Goal: Task Accomplishment & Management: Complete application form

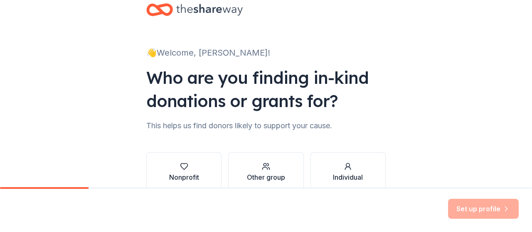
scroll to position [65, 0]
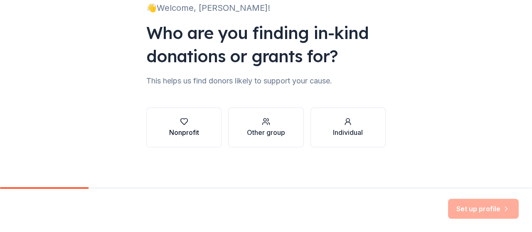
click at [188, 130] on div "Nonprofit" at bounding box center [184, 133] width 30 height 10
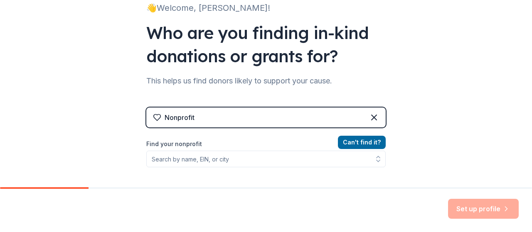
click at [221, 113] on div "Nonprofit" at bounding box center [266, 118] width 240 height 20
click at [383, 123] on div "👋 Welcome, Kelly! Who are you finding in-kind donations or grants for? This hel…" at bounding box center [266, 113] width 266 height 356
click at [374, 117] on icon at bounding box center [374, 118] width 10 height 10
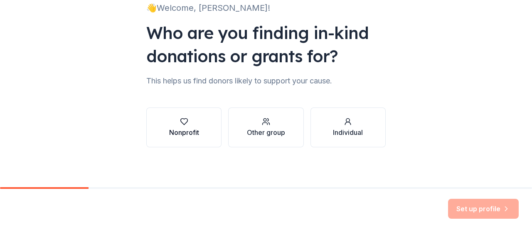
click at [187, 132] on div "Nonprofit" at bounding box center [184, 133] width 30 height 10
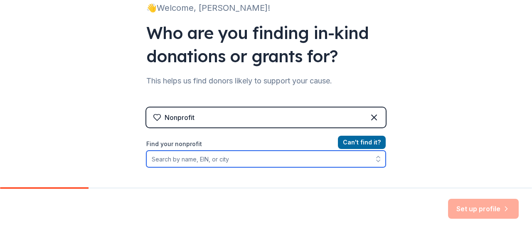
click at [222, 161] on input "Find your nonprofit" at bounding box center [266, 159] width 240 height 17
type input "731673656"
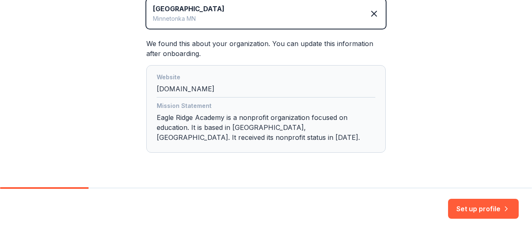
scroll to position [211, 0]
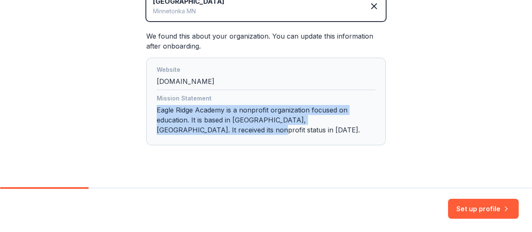
drag, startPoint x: 212, startPoint y: 128, endPoint x: 151, endPoint y: 109, distance: 64.0
click at [151, 109] on div "Website eagleridgeacademy.org Mission Statement Eagle Ridge Academy is a nonpro…" at bounding box center [266, 102] width 240 height 88
drag, startPoint x: 220, startPoint y: 139, endPoint x: 203, endPoint y: 130, distance: 19.3
click at [220, 139] on div "Website eagleridgeacademy.org Mission Statement Eagle Ridge Academy is a nonpro…" at bounding box center [266, 102] width 240 height 88
drag, startPoint x: 200, startPoint y: 128, endPoint x: 153, endPoint y: 111, distance: 50.0
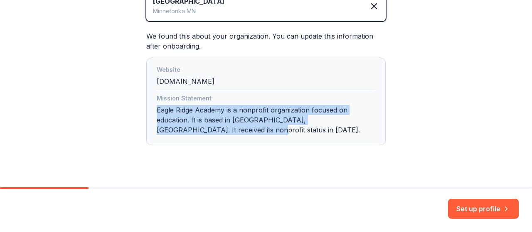
click at [153, 111] on div "Website eagleridgeacademy.org Mission Statement Eagle Ridge Academy is a nonpro…" at bounding box center [266, 102] width 240 height 88
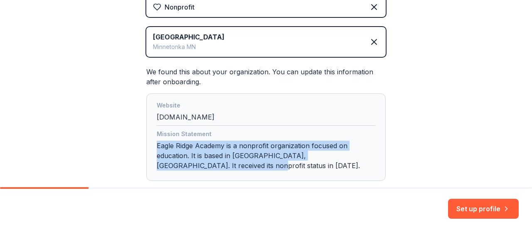
scroll to position [128, 0]
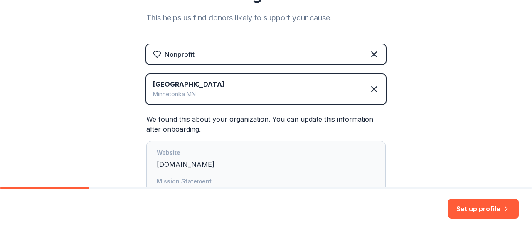
click at [436, 101] on div "👋 Welcome, Kelly! Who are you finding in-kind donations or grants for? This hel…" at bounding box center [266, 78] width 532 height 413
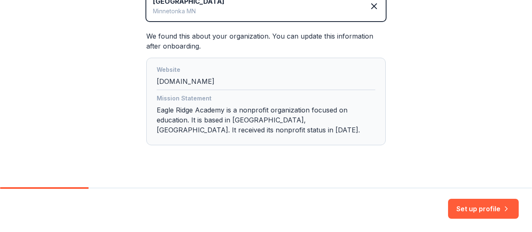
scroll to position [225, 0]
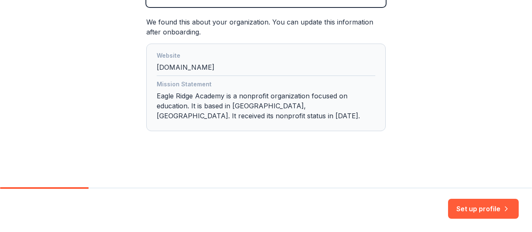
click at [284, 144] on div "Nonprofit Eagle Ridge Academy Minnetonka MN We found this about your organizati…" at bounding box center [266, 47] width 240 height 201
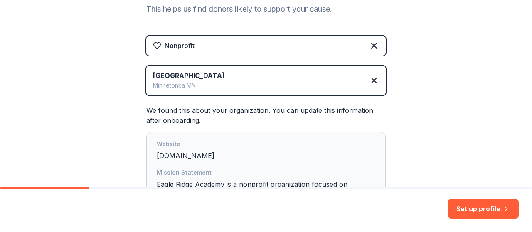
scroll to position [101, 0]
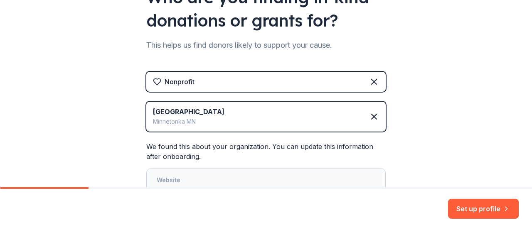
click at [210, 111] on div "[GEOGRAPHIC_DATA]" at bounding box center [189, 112] width 72 height 10
click at [189, 114] on div "[GEOGRAPHIC_DATA]" at bounding box center [189, 112] width 72 height 10
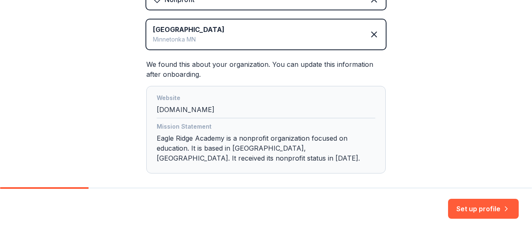
scroll to position [225, 0]
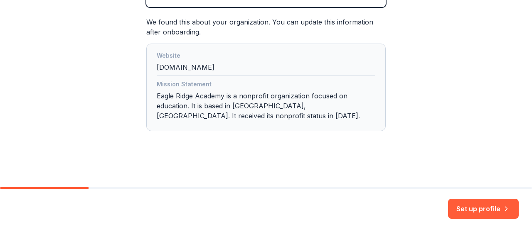
click at [494, 204] on button "Set up profile" at bounding box center [483, 209] width 71 height 20
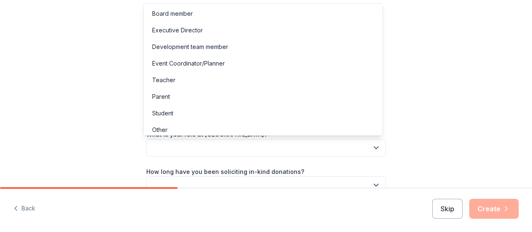
click at [240, 143] on button "button" at bounding box center [266, 147] width 240 height 17
click at [205, 41] on div "Development team member" at bounding box center [263, 47] width 235 height 17
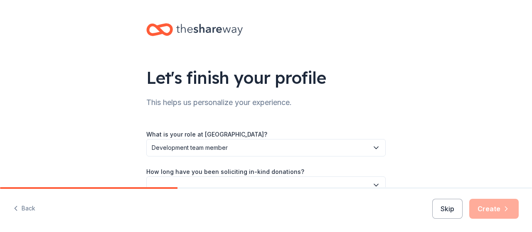
scroll to position [42, 0]
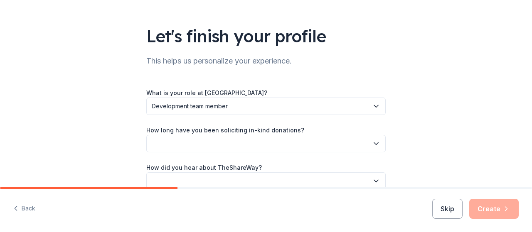
click at [231, 145] on button "button" at bounding box center [266, 143] width 240 height 17
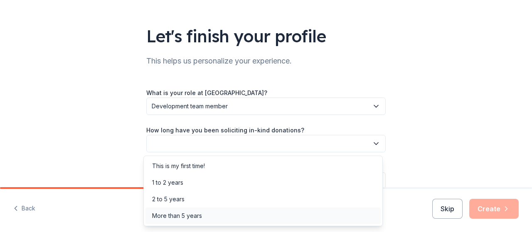
click at [225, 213] on div "More than 5 years" at bounding box center [263, 216] width 235 height 17
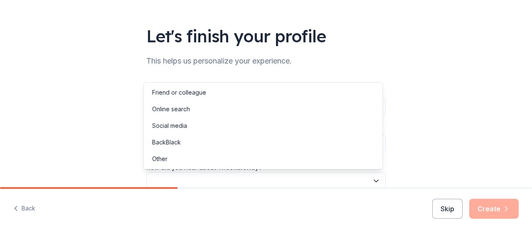
click at [259, 179] on button "button" at bounding box center [266, 181] width 240 height 17
click at [462, 151] on div "Let's finish your profile This helps us personalize your experience. What is yo…" at bounding box center [266, 94] width 532 height 272
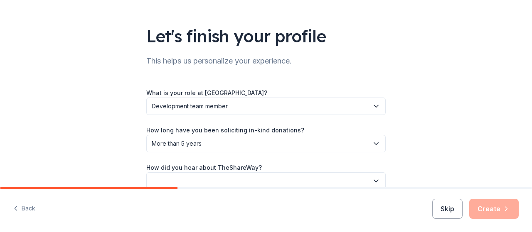
scroll to position [44, 0]
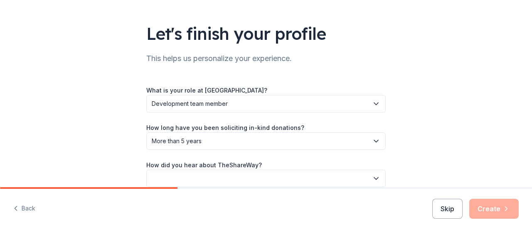
click at [293, 185] on button "button" at bounding box center [266, 178] width 240 height 17
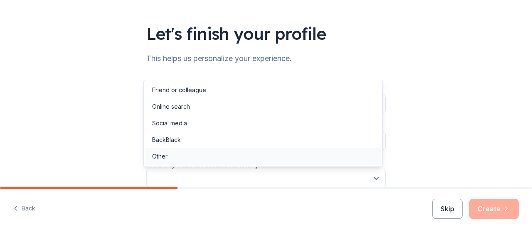
click at [206, 158] on div "Other" at bounding box center [263, 156] width 235 height 17
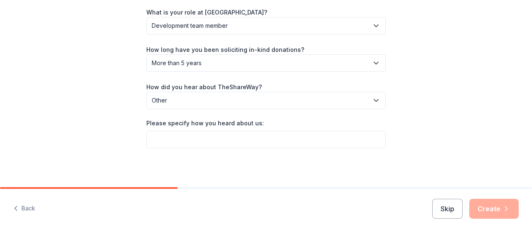
scroll to position [122, 0]
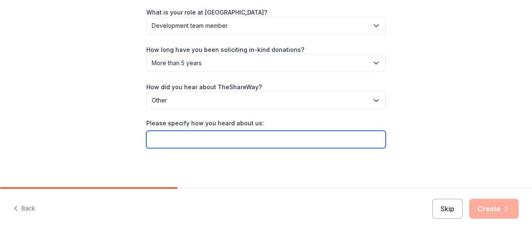
click at [219, 140] on input "Please specify how you heard about us:" at bounding box center [266, 139] width 240 height 17
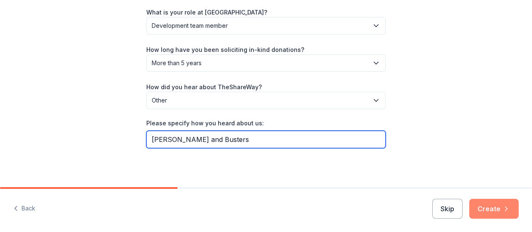
type input "Dave and Busters"
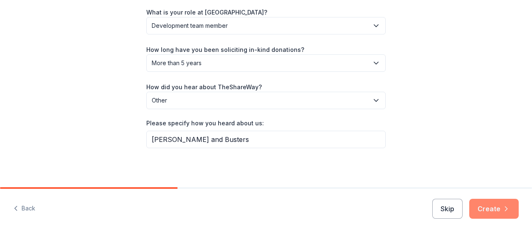
click at [505, 211] on icon "button" at bounding box center [506, 209] width 8 height 8
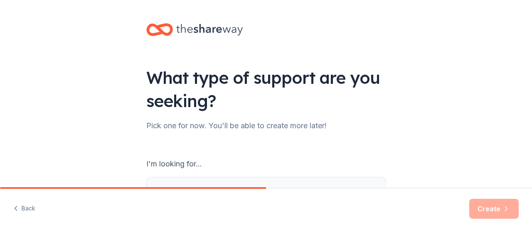
click at [186, 179] on button "In-kind donations for an event Find auction and raffle items, meals, snacks, de…" at bounding box center [266, 204] width 240 height 53
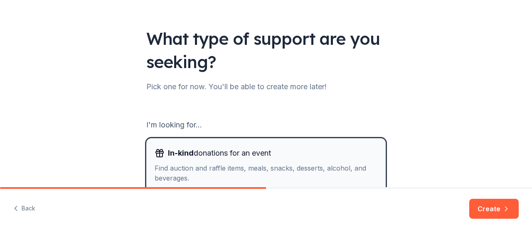
scroll to position [125, 0]
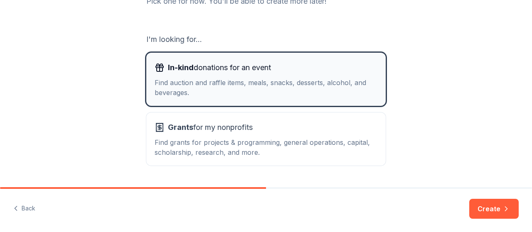
click at [257, 69] on span "In-kind donations for an event" at bounding box center [219, 67] width 103 height 13
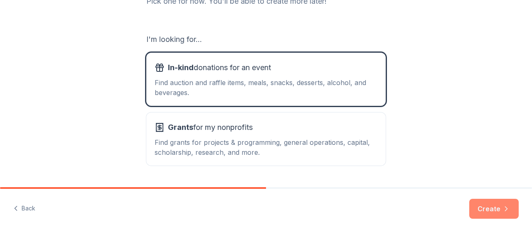
click at [490, 209] on button "Create" at bounding box center [493, 209] width 49 height 20
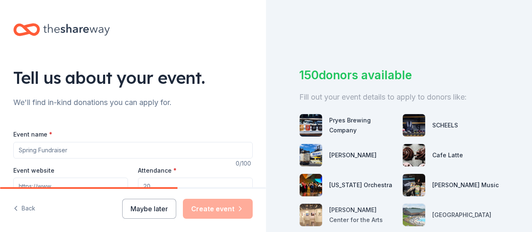
click at [48, 148] on input "Event name *" at bounding box center [133, 150] width 240 height 17
type input "13th Annual Gala for the Gryphons"
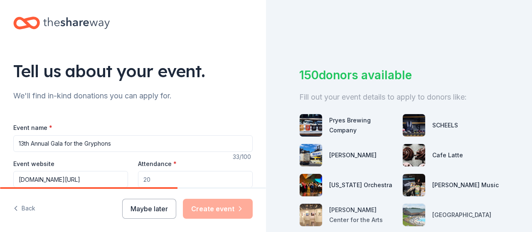
scroll to position [0, 9]
type input "www.eagleridgeacademy.org/page/gala"
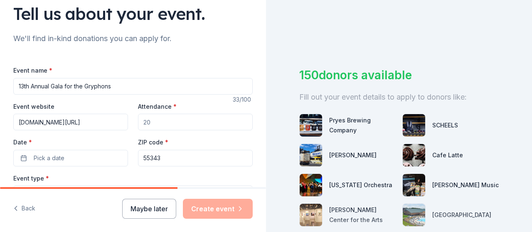
scroll to position [90, 0]
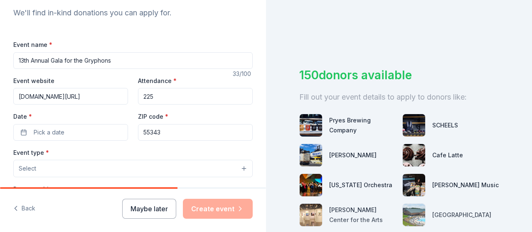
type input "225"
click at [30, 128] on button "Pick a date" at bounding box center [70, 132] width 115 height 17
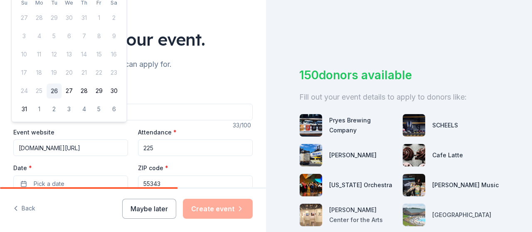
scroll to position [0, 0]
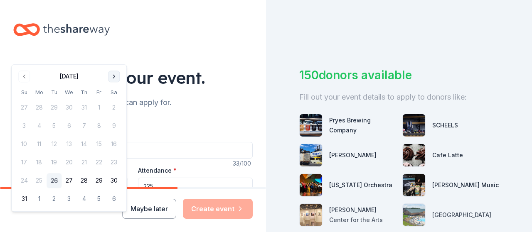
click at [112, 78] on button "Go to next month" at bounding box center [114, 77] width 12 height 12
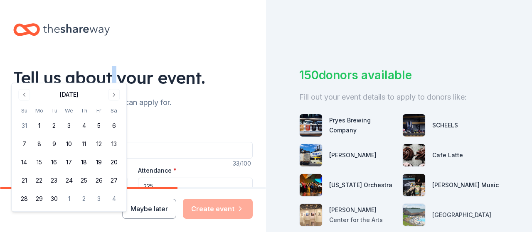
click at [112, 77] on div "Tell us about your event." at bounding box center [133, 77] width 240 height 23
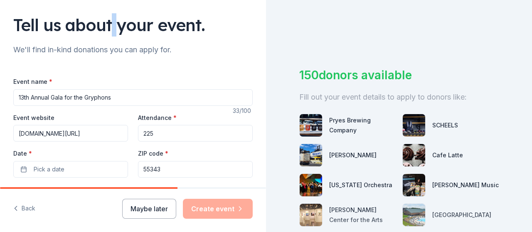
scroll to position [83, 0]
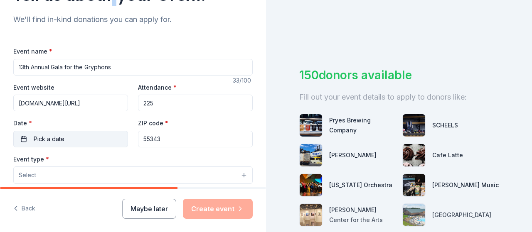
click at [76, 136] on button "Pick a date" at bounding box center [70, 139] width 115 height 17
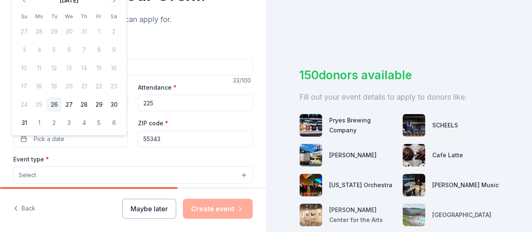
scroll to position [42, 0]
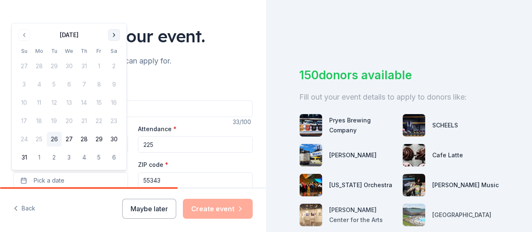
click at [118, 32] on button "Go to next month" at bounding box center [114, 35] width 12 height 12
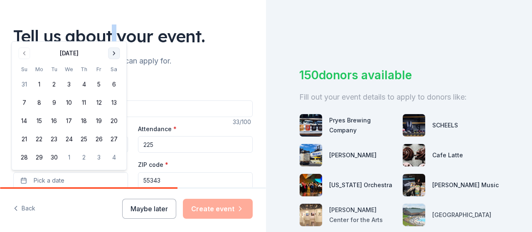
click at [116, 55] on button "Go to next month" at bounding box center [114, 53] width 12 height 12
click at [115, 55] on button "Go to next month" at bounding box center [114, 53] width 12 height 12
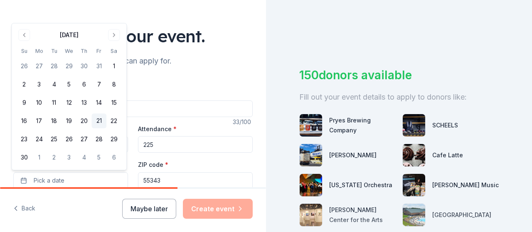
click at [100, 120] on button "21" at bounding box center [98, 121] width 15 height 15
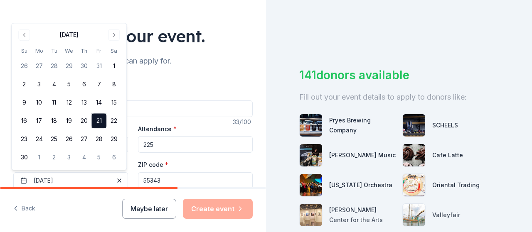
click at [176, 182] on input "55343" at bounding box center [195, 181] width 115 height 17
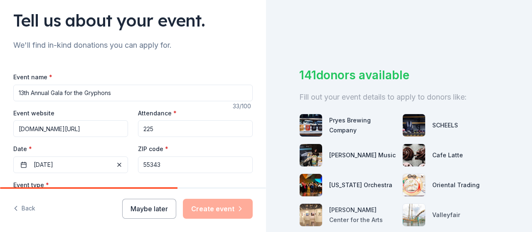
scroll to position [125, 0]
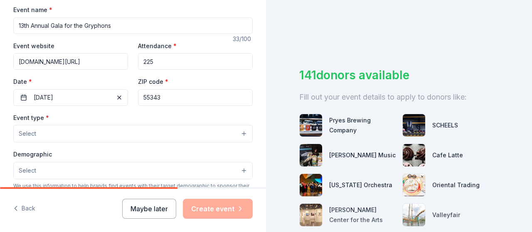
type input "Kelly Schiffman"
type input "11111 Bren Rd. W"
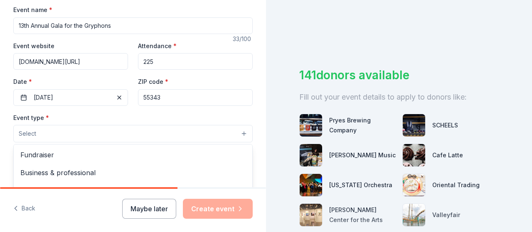
click at [62, 130] on button "Select" at bounding box center [133, 133] width 240 height 17
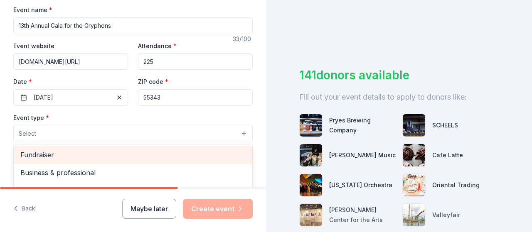
click at [73, 157] on span "Fundraiser" at bounding box center [132, 155] width 225 height 11
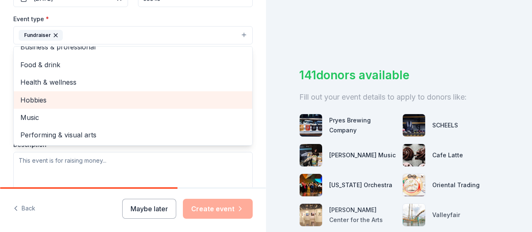
scroll to position [249, 0]
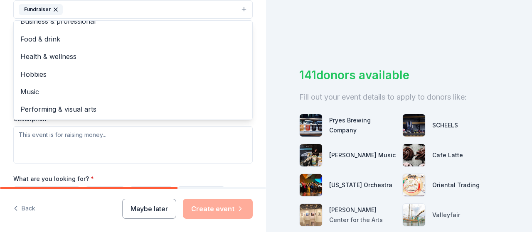
click at [100, 138] on div "Event type * Fundraiser Business & professional Food & drink Health & wellness …" at bounding box center [133, 76] width 240 height 176
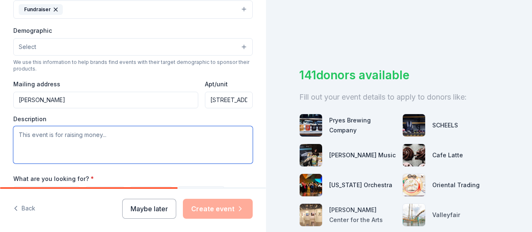
click at [117, 138] on textarea at bounding box center [133, 144] width 240 height 37
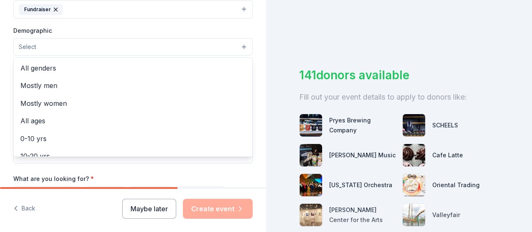
click at [136, 42] on button "Select" at bounding box center [133, 46] width 240 height 17
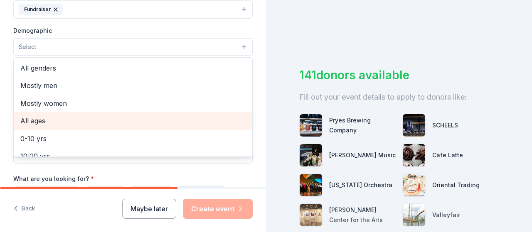
click at [106, 121] on span "All ages" at bounding box center [132, 121] width 225 height 11
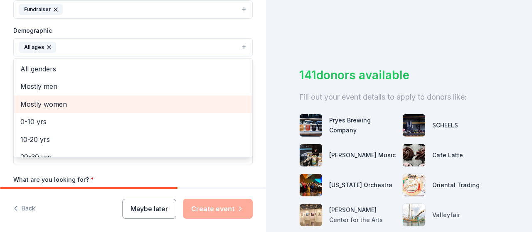
click at [86, 99] on span "Mostly women" at bounding box center [132, 104] width 225 height 11
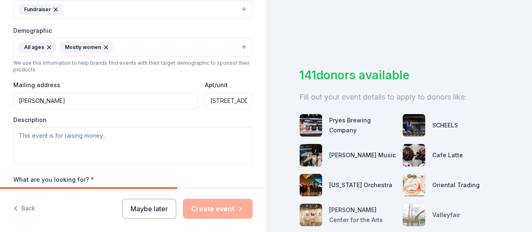
click at [104, 44] on icon "button" at bounding box center [106, 47] width 7 height 7
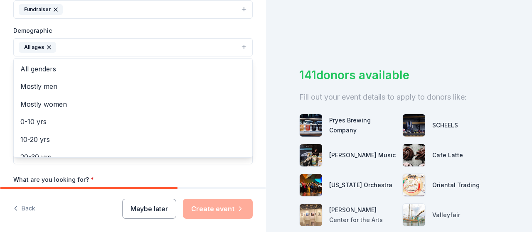
click at [51, 47] on icon "button" at bounding box center [49, 47] width 7 height 7
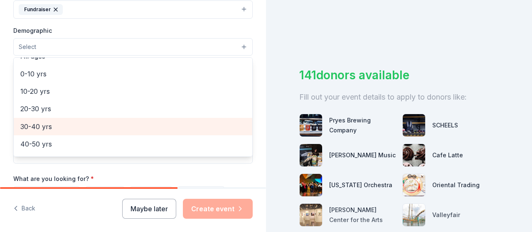
scroll to position [83, 0]
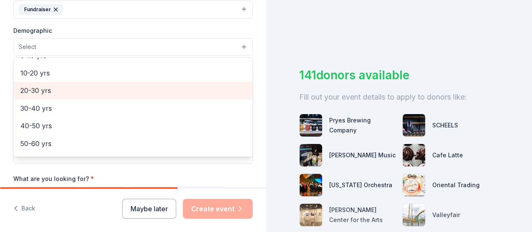
click at [68, 93] on span "20-30 yrs" at bounding box center [132, 90] width 225 height 11
click at [65, 92] on span "30-40 yrs" at bounding box center [132, 91] width 225 height 11
click at [65, 92] on span "40-50 yrs" at bounding box center [132, 91] width 225 height 11
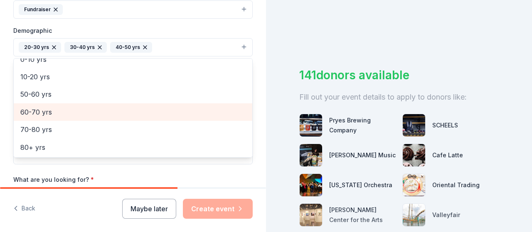
click at [63, 107] on span "60-70 yrs" at bounding box center [132, 112] width 225 height 11
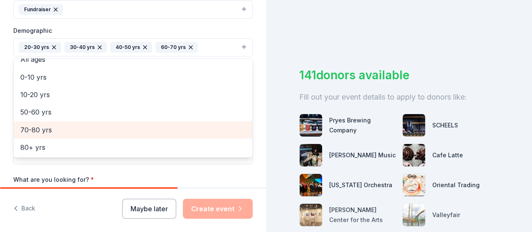
click at [62, 125] on span "70-80 yrs" at bounding box center [132, 130] width 225 height 11
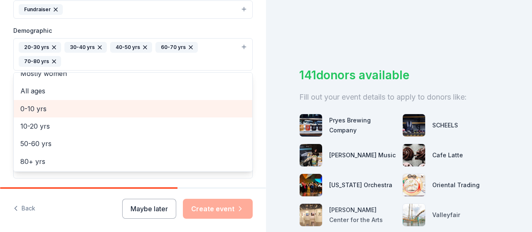
click at [58, 107] on span "0-10 yrs" at bounding box center [132, 109] width 225 height 11
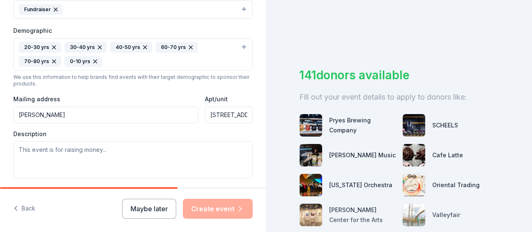
click at [93, 59] on icon "button" at bounding box center [95, 61] width 7 height 7
click at [82, 67] on button "20-30 yrs 30-40 yrs 40-50 yrs 60-70 yrs 70-80 yrs" at bounding box center [133, 54] width 240 height 32
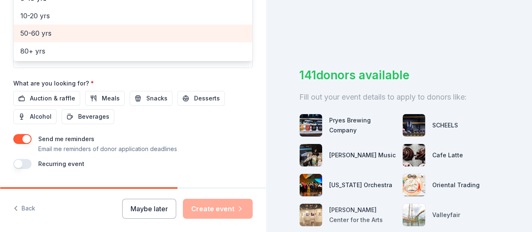
scroll to position [374, 0]
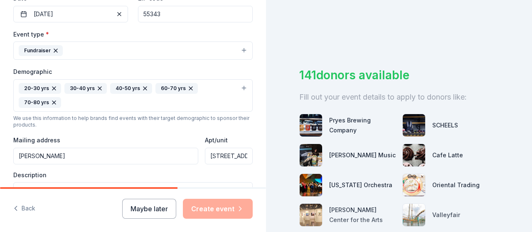
drag, startPoint x: 36, startPoint y: 145, endPoint x: 0, endPoint y: 144, distance: 36.2
click at [0, 144] on div "Tell us about your event. We'll find in-kind donations you can apply for. Event…" at bounding box center [133, 76] width 266 height 569
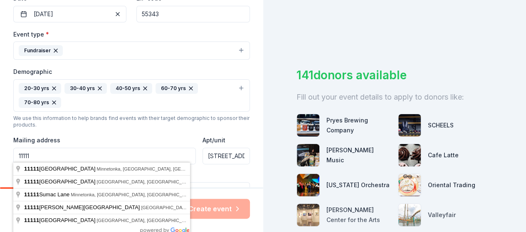
type input "11111 Bren Rd. W"
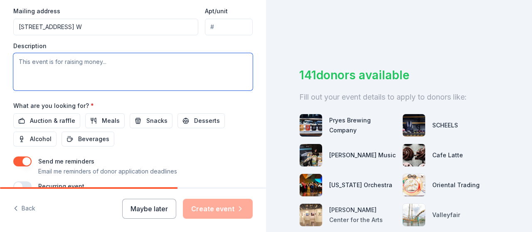
scroll to position [254, 0]
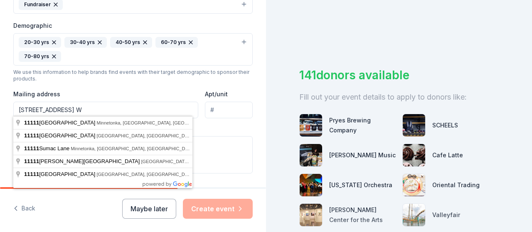
click at [81, 113] on input "11111 Bren Rd. W" at bounding box center [105, 110] width 185 height 17
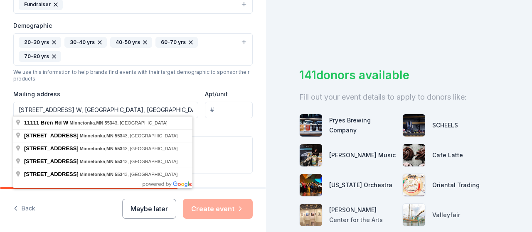
type input "11111 Bren Rd. W, Minnetonka, MN 55343"
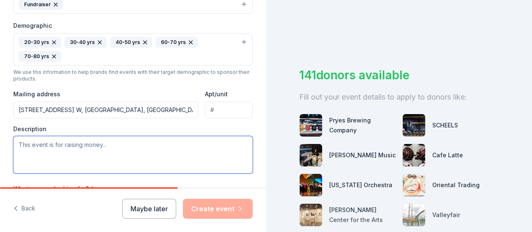
click at [113, 143] on textarea at bounding box center [133, 154] width 240 height 37
paste textarea "The 13th annual Gala for the Gryphons, "Winter Wonderland",held Nov. 21, is our…"
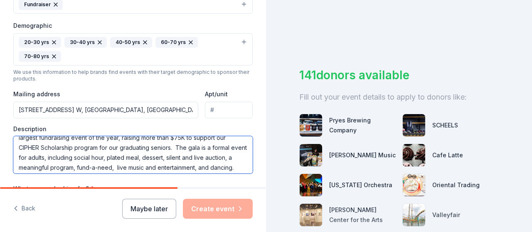
scroll to position [0, 0]
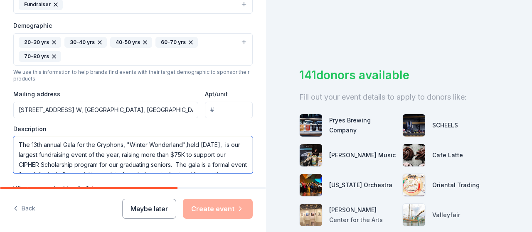
drag, startPoint x: 225, startPoint y: 142, endPoint x: 185, endPoint y: 143, distance: 39.1
click at [185, 143] on textarea "The 13th annual Gala for the Gryphons, "Winter Wonderland",held Nov. 21, is our…" at bounding box center [133, 154] width 240 height 37
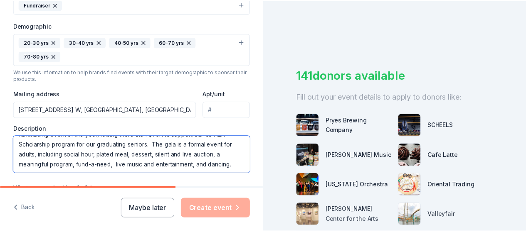
scroll to position [379, 0]
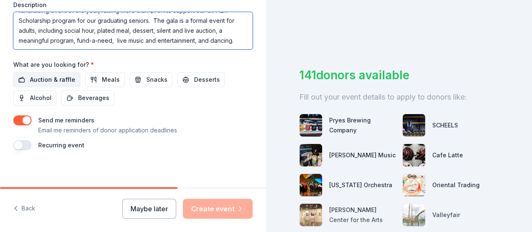
type textarea "The 13th annual Gala for the Gryphons, "Winter Wonderland"is our largest fundra…"
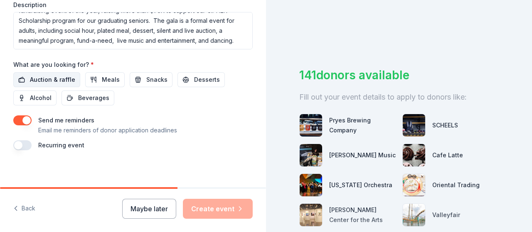
click at [57, 77] on span "Auction & raffle" at bounding box center [52, 80] width 45 height 10
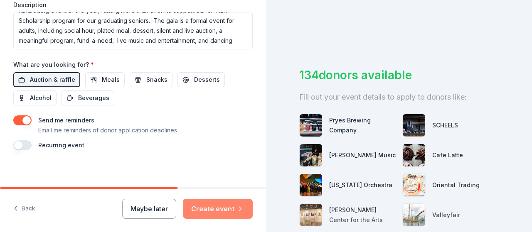
click at [213, 208] on button "Create event" at bounding box center [218, 209] width 70 height 20
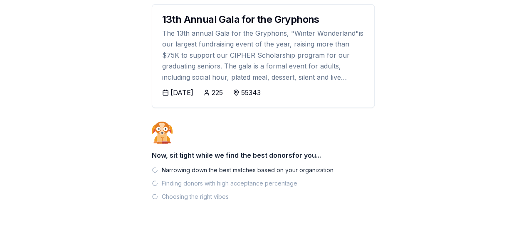
scroll to position [153, 0]
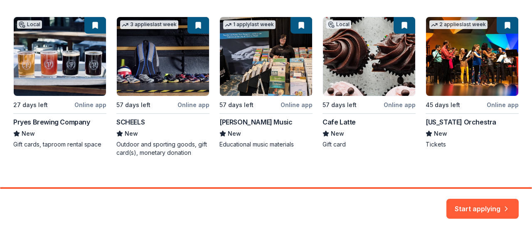
scroll to position [162, 0]
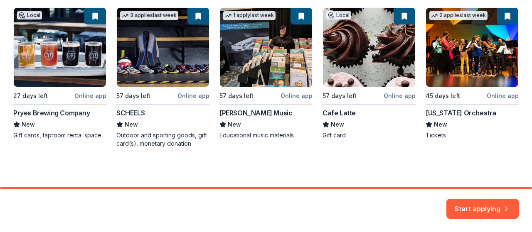
click at [339, 113] on div "Local 27 days left Online app Pryes Brewing Company New Gift cards, taproom ren…" at bounding box center [266, 77] width 506 height 141
click at [490, 210] on button "Start applying" at bounding box center [483, 204] width 72 height 20
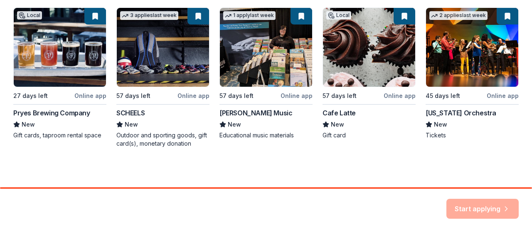
click at [466, 205] on div "Start applying" at bounding box center [483, 209] width 72 height 20
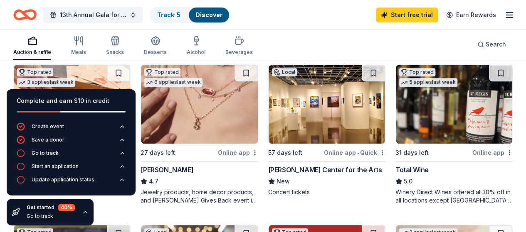
scroll to position [249, 0]
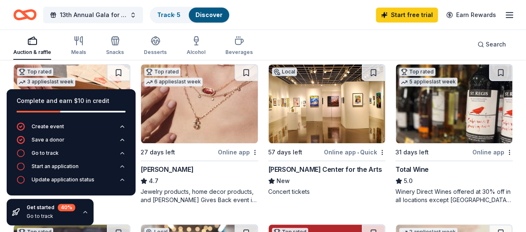
click at [115, 99] on div "Complete and earn $10 in credit" at bounding box center [71, 101] width 109 height 10
drag, startPoint x: 92, startPoint y: 177, endPoint x: 92, endPoint y: 207, distance: 30.8
click at [92, 207] on div "Complete and earn $10 in credit Create event Save a donor Go to track Start an …" at bounding box center [71, 158] width 142 height 150
click at [85, 212] on icon "button" at bounding box center [85, 212] width 7 height 7
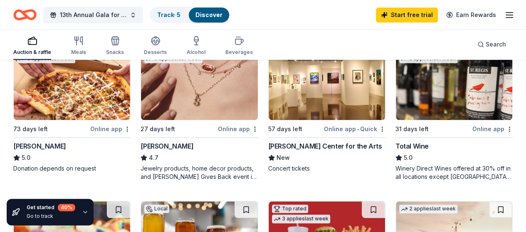
scroll to position [291, 0]
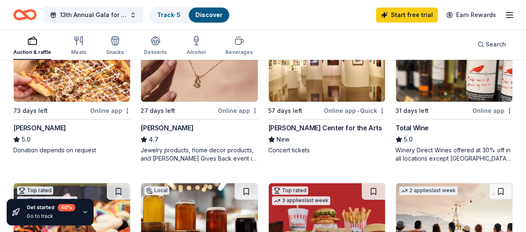
click at [141, 127] on div "[PERSON_NAME]" at bounding box center [167, 128] width 53 height 10
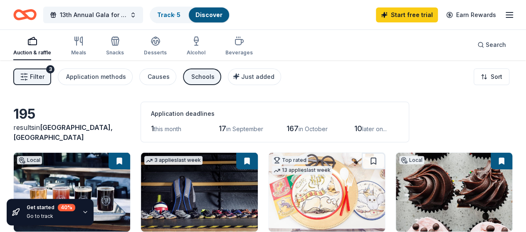
scroll to position [0, 0]
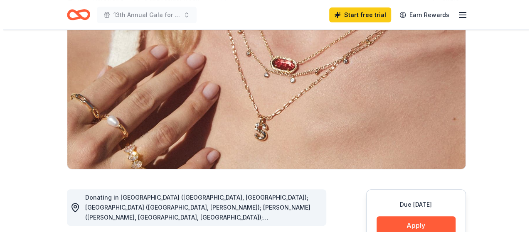
scroll to position [166, 0]
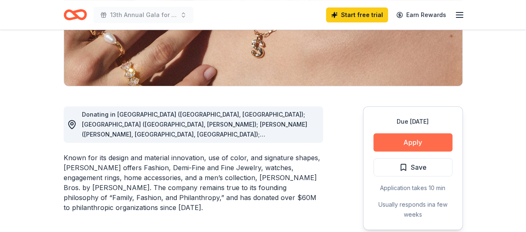
click at [398, 135] on button "Apply" at bounding box center [412, 142] width 79 height 18
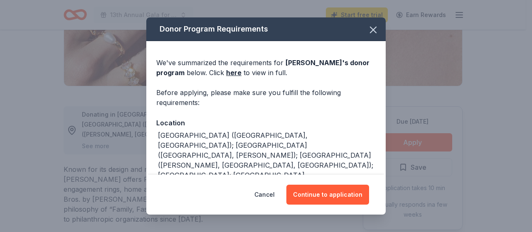
drag, startPoint x: 325, startPoint y: 195, endPoint x: 303, endPoint y: 153, distance: 46.9
click at [303, 153] on div "Donor Program Requirements We've summarized the requirements for [PERSON_NAME] …" at bounding box center [266, 115] width 240 height 197
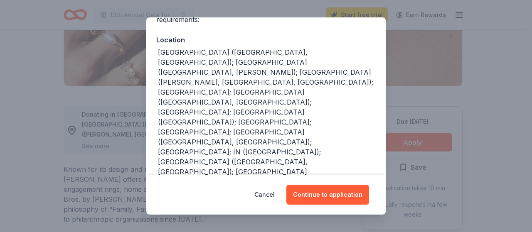
scroll to position [0, 0]
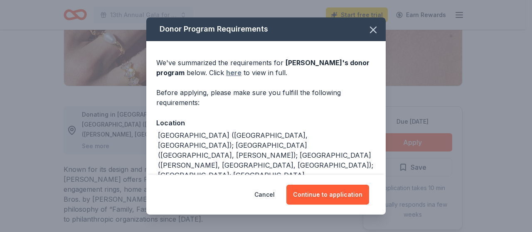
click at [230, 72] on link "here" at bounding box center [233, 73] width 15 height 10
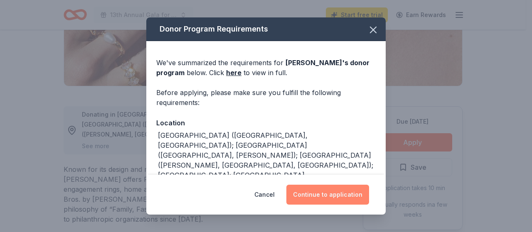
click at [314, 200] on button "Continue to application" at bounding box center [327, 195] width 83 height 20
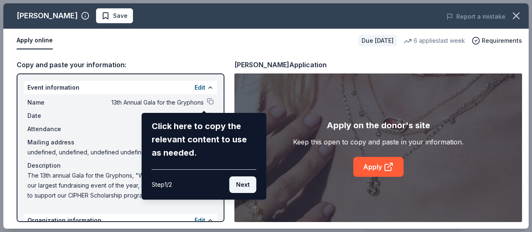
click at [245, 183] on button "Next" at bounding box center [243, 185] width 27 height 17
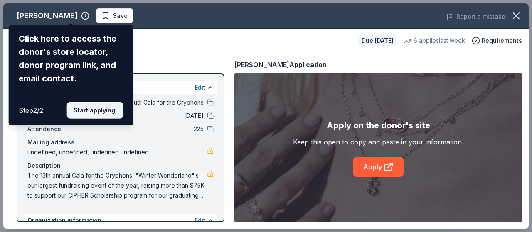
click at [97, 107] on button "Start applying!" at bounding box center [95, 110] width 57 height 17
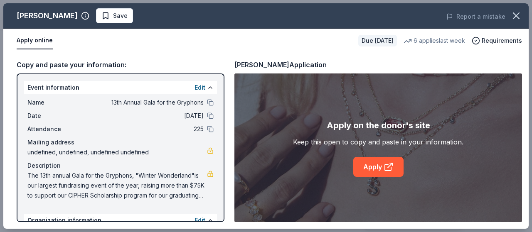
click at [390, 165] on div "[PERSON_NAME] Save Report a mistake Apply online Due [DATE] 6 applies last week…" at bounding box center [266, 116] width 526 height 226
click at [364, 163] on link "Apply" at bounding box center [378, 167] width 50 height 20
